Goal: Information Seeking & Learning: Learn about a topic

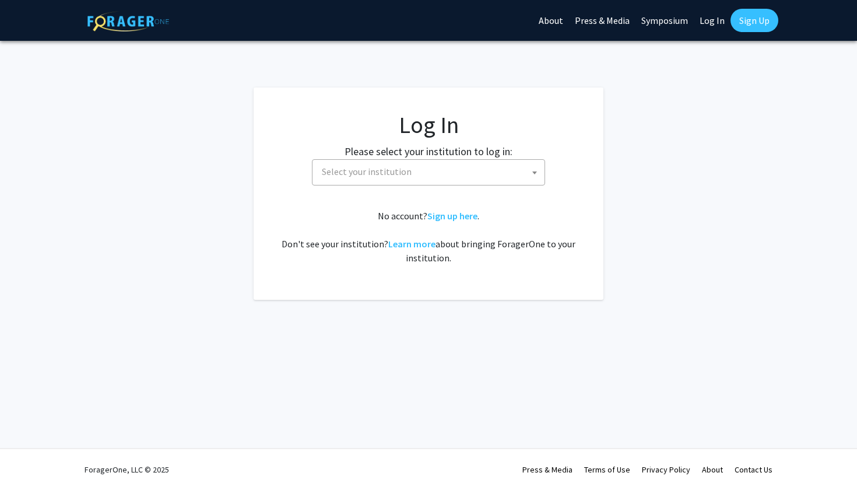
select select
click at [374, 181] on span "Select your institution" at bounding box center [430, 172] width 227 height 24
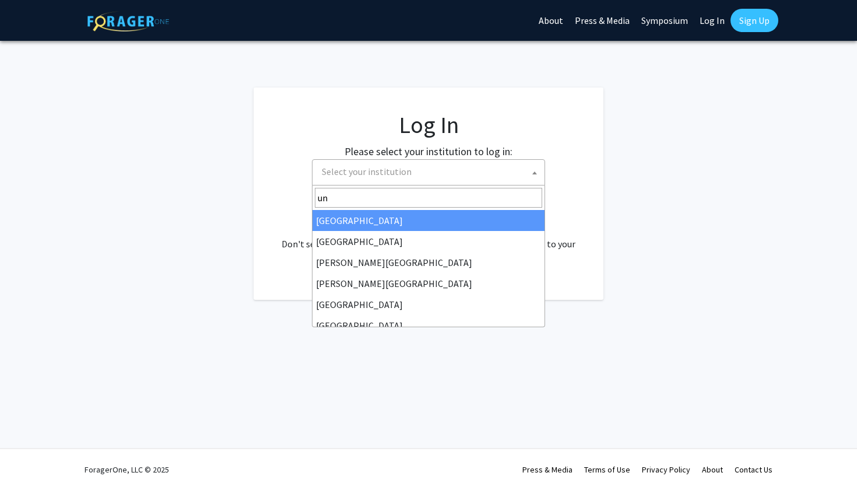
type input "u"
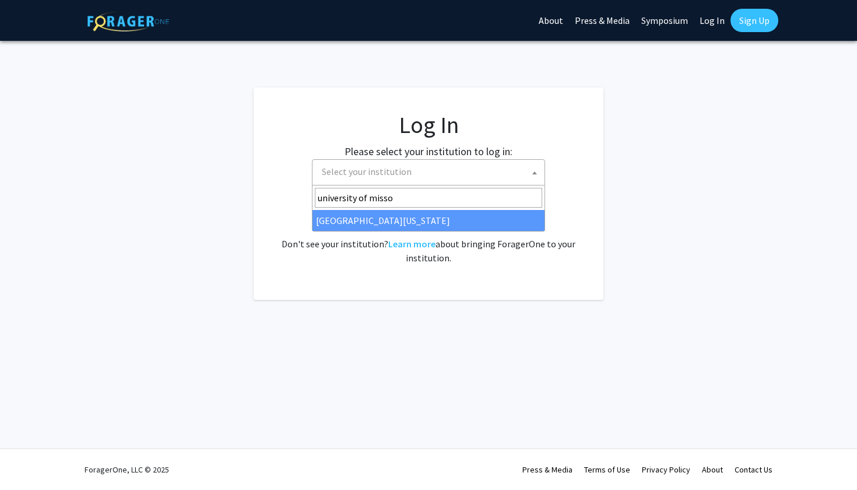
type input "university of misso"
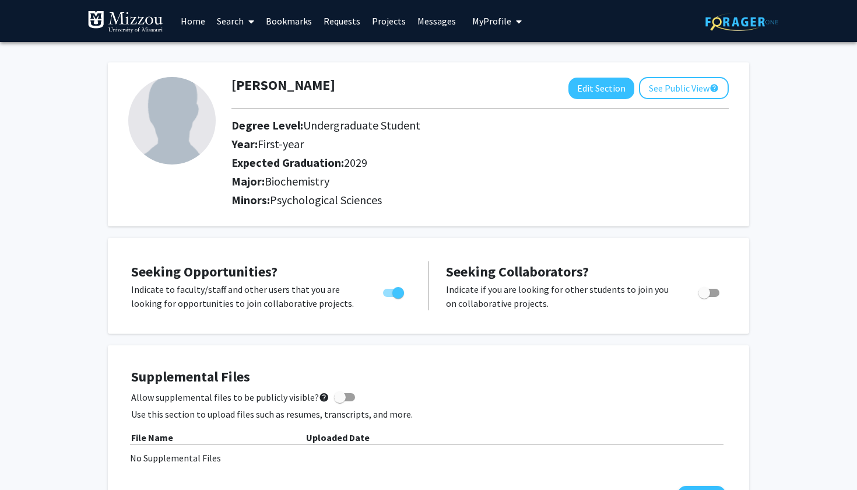
click at [230, 22] on link "Search" at bounding box center [235, 21] width 49 height 41
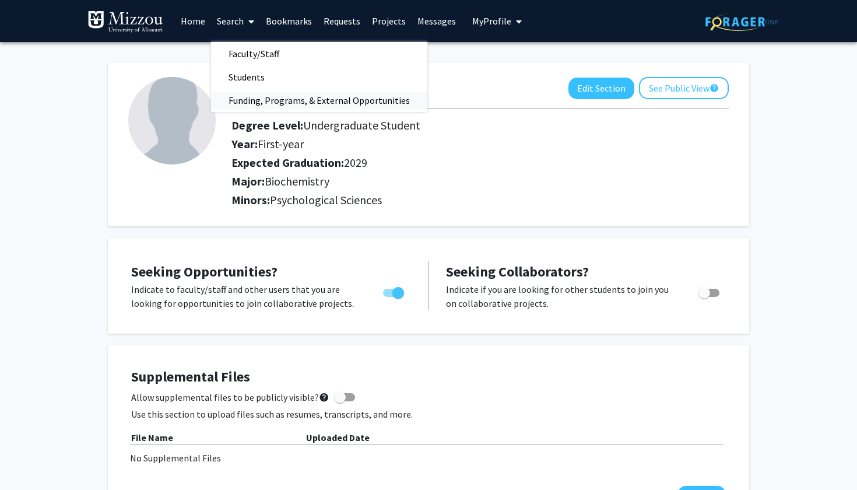
click at [255, 104] on span "Funding, Programs, & External Opportunities" at bounding box center [319, 100] width 216 height 23
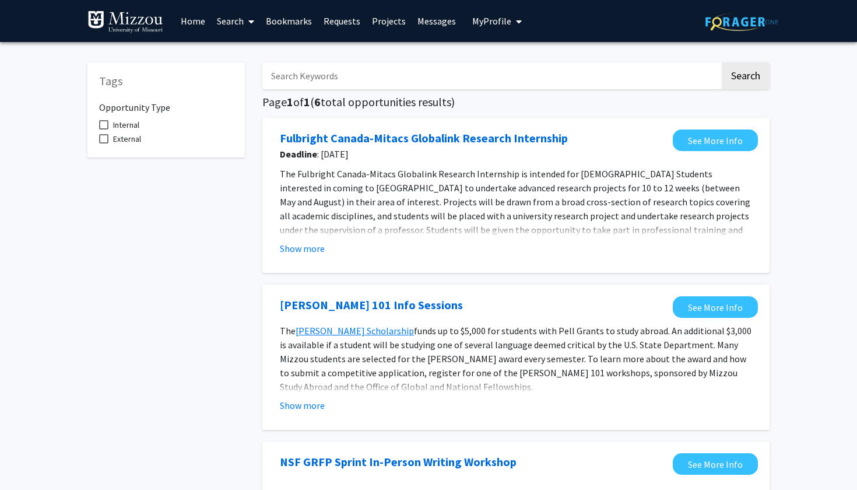
click at [340, 81] on input "Search Keywords" at bounding box center [491, 75] width 458 height 27
click at [258, 25] on link "Search" at bounding box center [235, 21] width 49 height 41
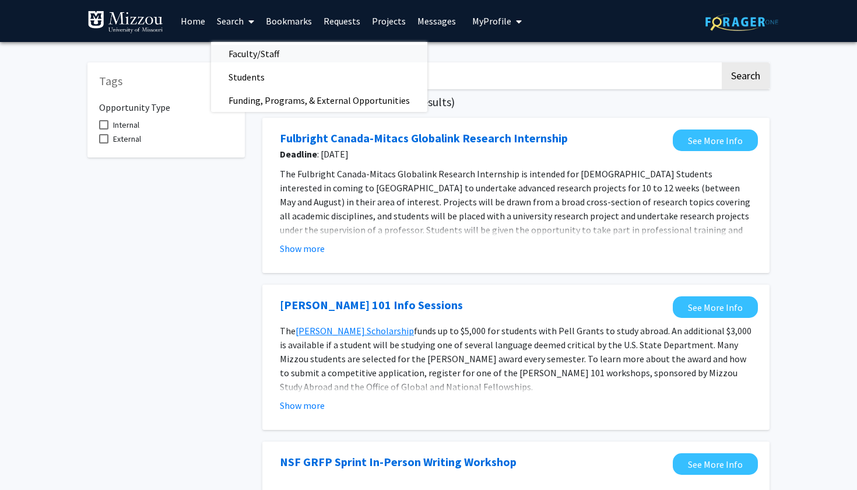
click at [261, 52] on span "Faculty/Staff" at bounding box center [254, 53] width 86 height 23
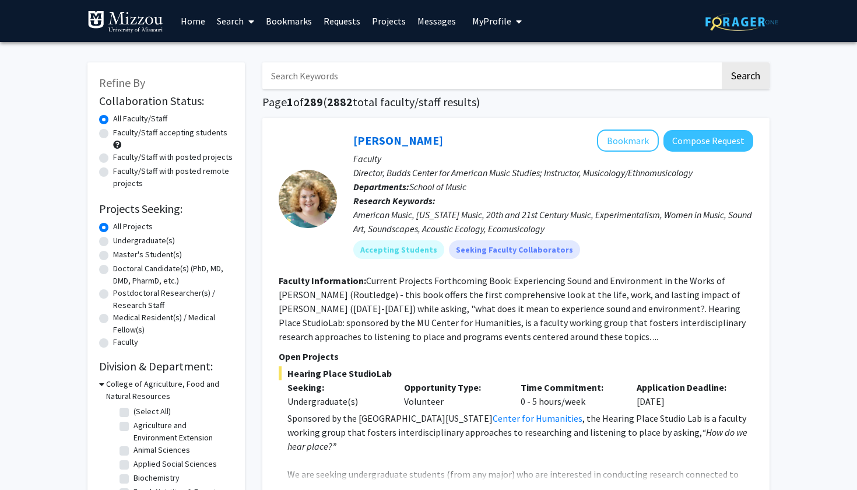
click at [113, 135] on label "Faculty/Staff accepting students" at bounding box center [170, 132] width 114 height 12
click at [113, 134] on input "Faculty/Staff accepting students" at bounding box center [117, 130] width 8 height 8
radio input "true"
click at [321, 82] on input "Search Keywords" at bounding box center [491, 75] width 458 height 27
type input "psychology"
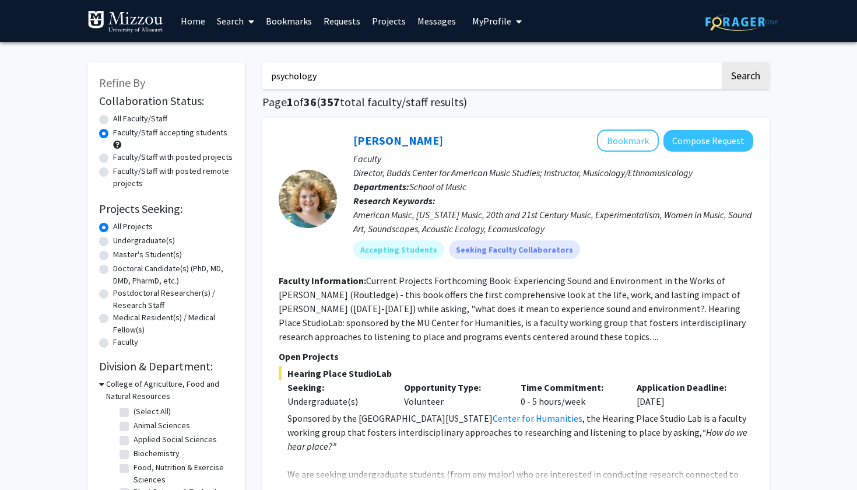
click at [745, 78] on button "Search" at bounding box center [746, 75] width 48 height 27
radio input "true"
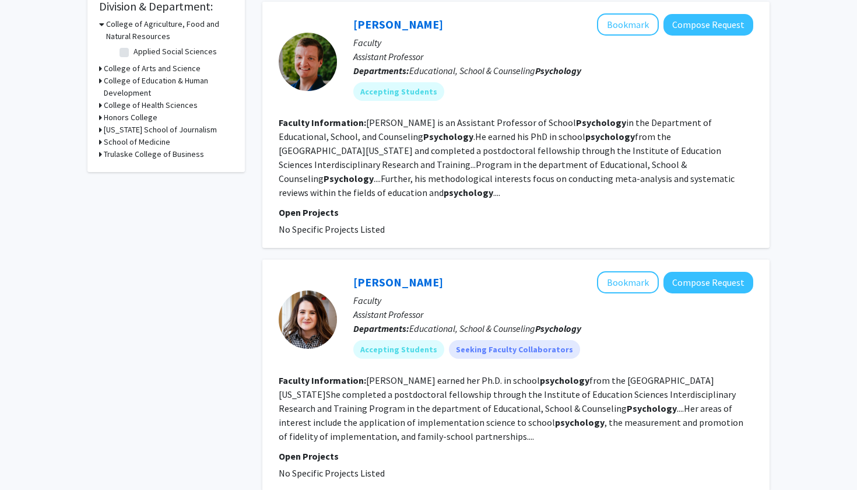
scroll to position [366, 0]
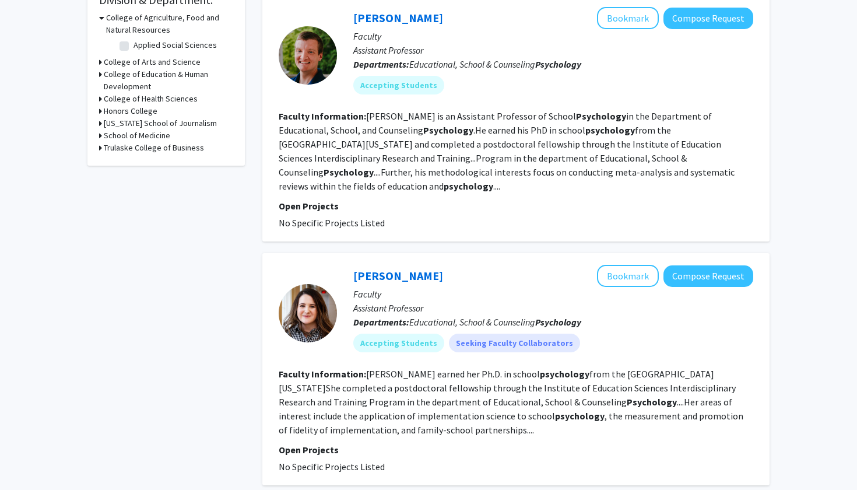
click at [462, 403] on fg-read-more "[PERSON_NAME] earned her Ph.D. in school psychology from the [GEOGRAPHIC_DATA][…" at bounding box center [511, 402] width 465 height 68
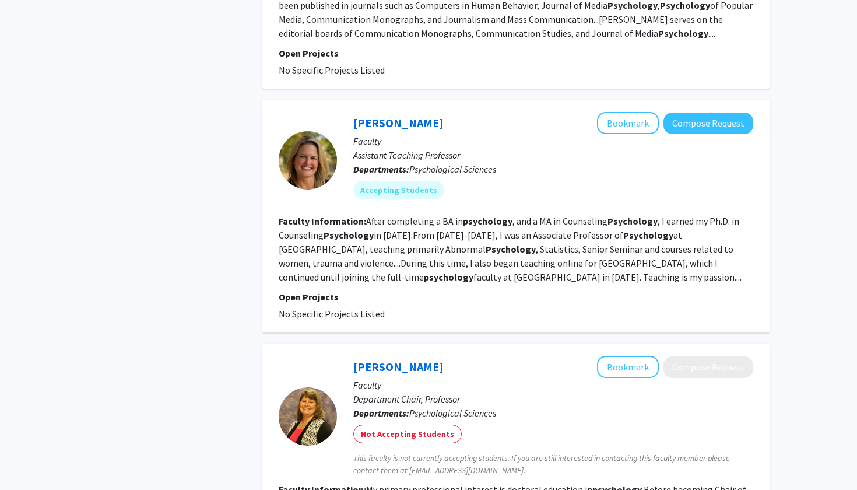
scroll to position [1462, 0]
